Goal: Find contact information: Find contact information

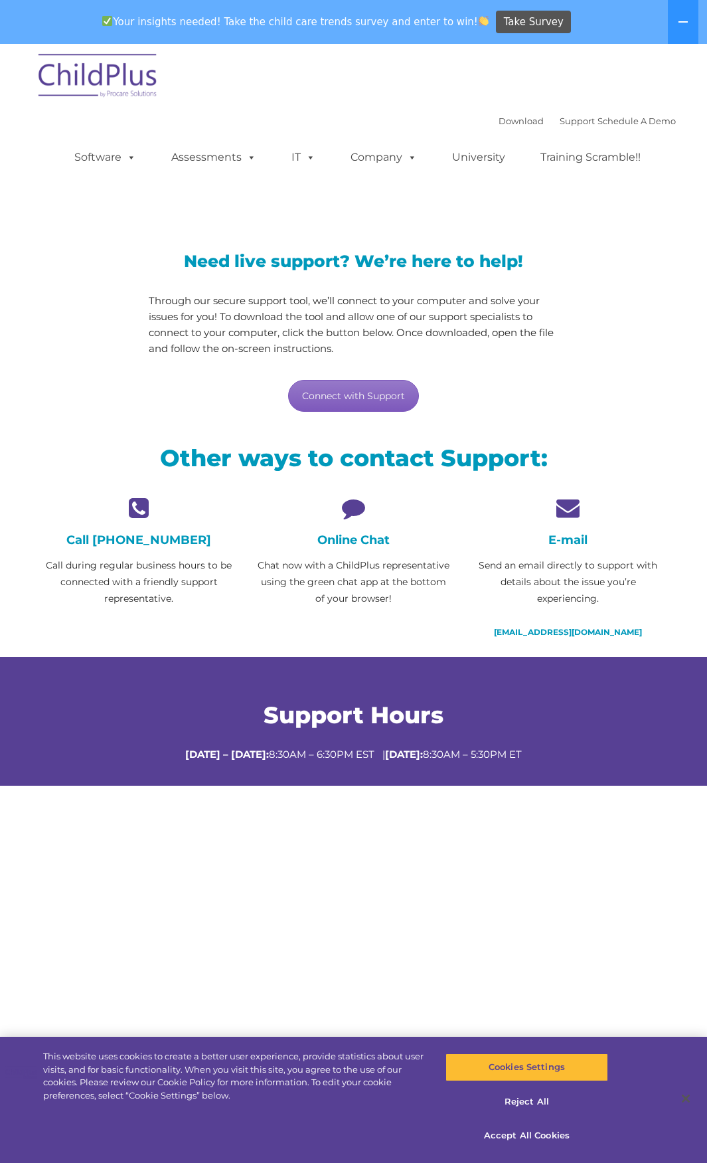
click at [375, 406] on link "Connect with Support" at bounding box center [353, 396] width 131 height 32
click at [56, 235] on div at bounding box center [86, 224] width 108 height 23
click at [142, 68] on img at bounding box center [98, 77] width 133 height 66
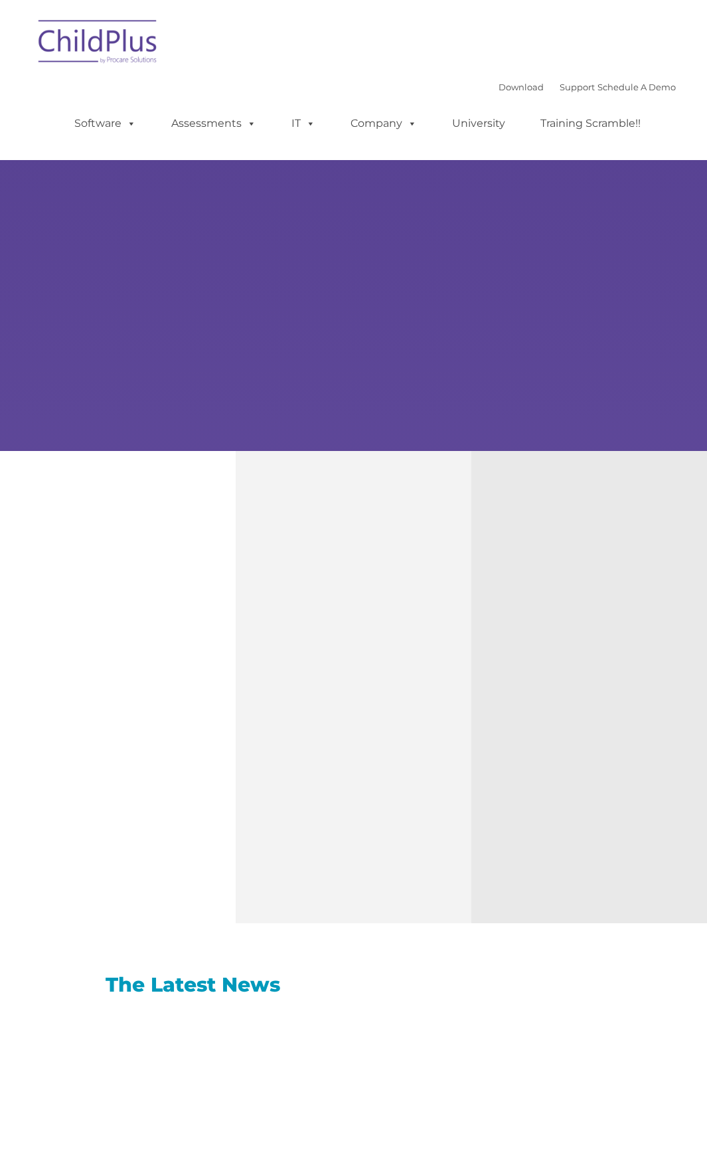
type input ""
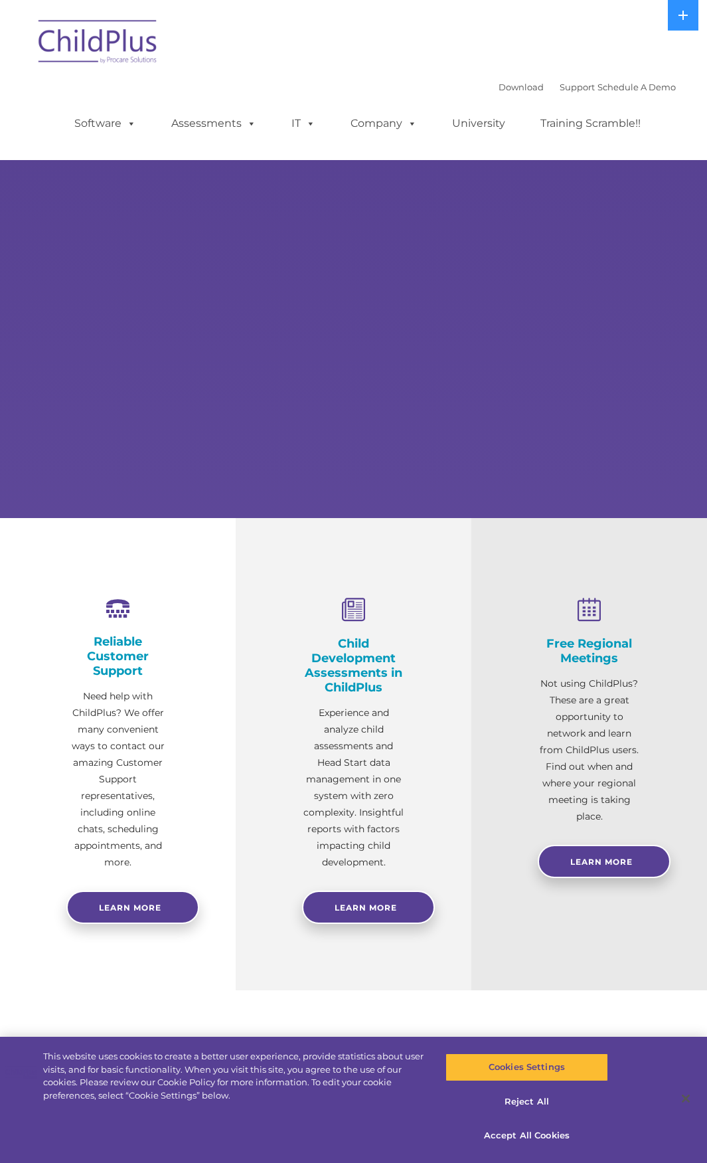
select select "MEDIUM"
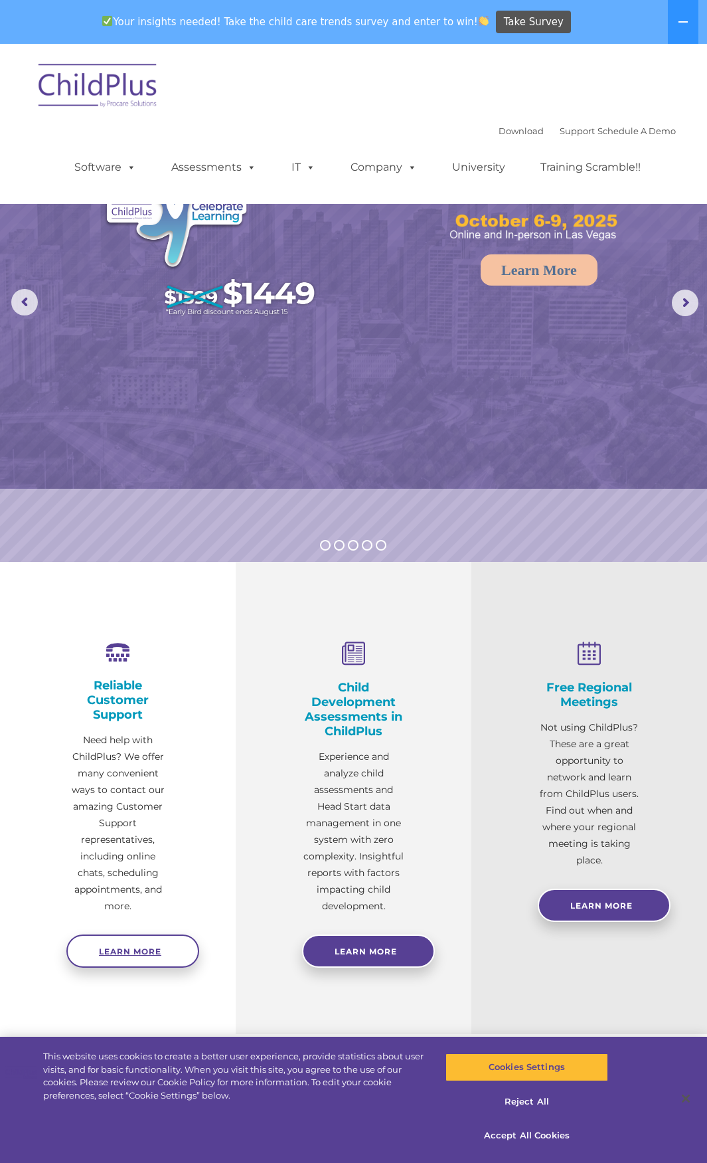
click at [135, 950] on span "Learn more" at bounding box center [130, 951] width 62 height 10
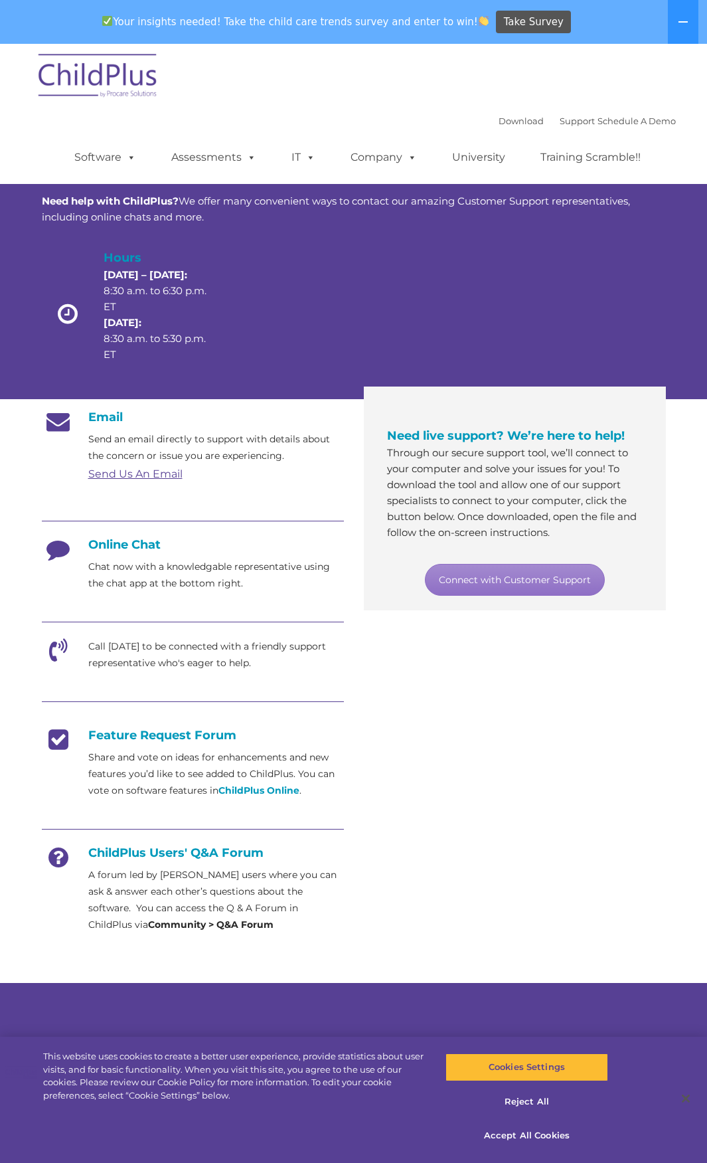
click at [133, 479] on link "Send Us An Email" at bounding box center [135, 474] width 94 height 13
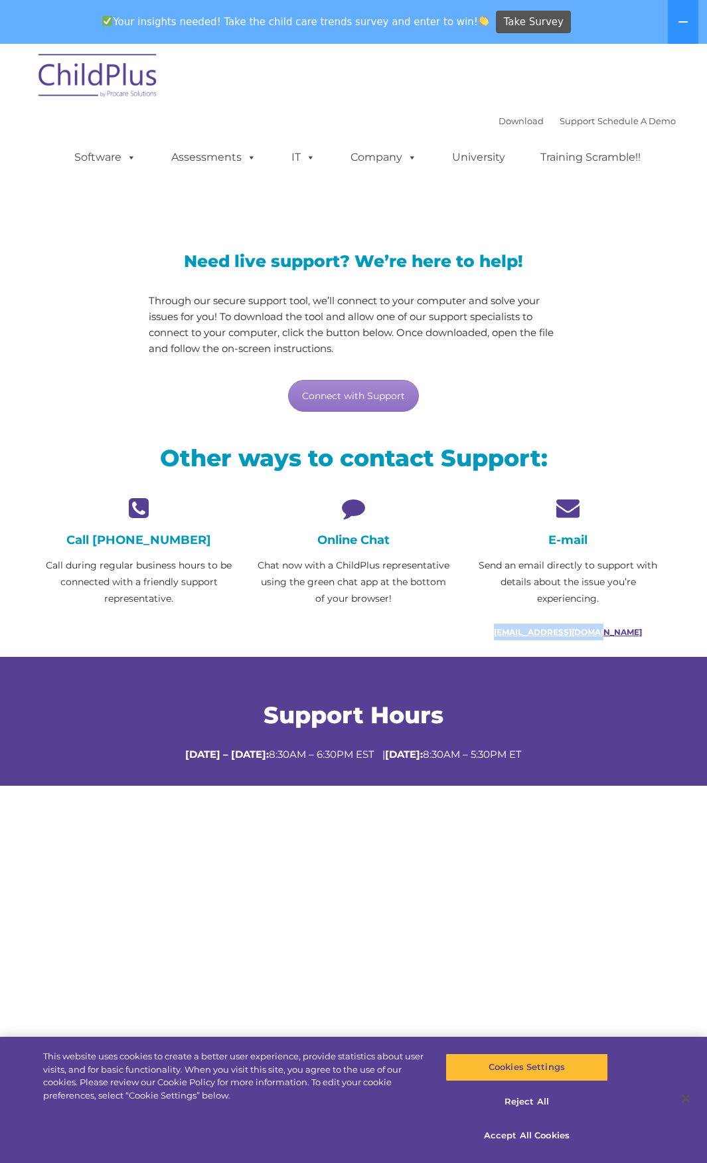
drag, startPoint x: 498, startPoint y: 632, endPoint x: 628, endPoint y: 635, distance: 129.5
click at [628, 635] on p "[EMAIL_ADDRESS][DOMAIN_NAME]" at bounding box center [568, 632] width 195 height 17
copy link "[EMAIL_ADDRESS][DOMAIN_NAME]"
